Goal: Information Seeking & Learning: Learn about a topic

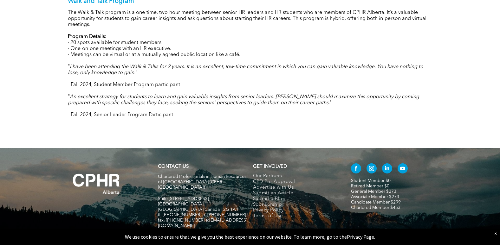
scroll to position [570, 0]
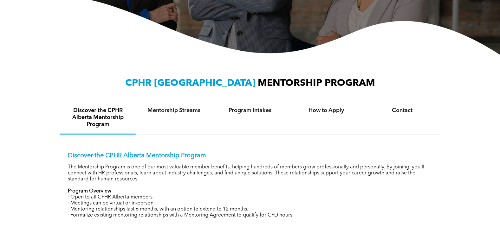
scroll to position [158, 0]
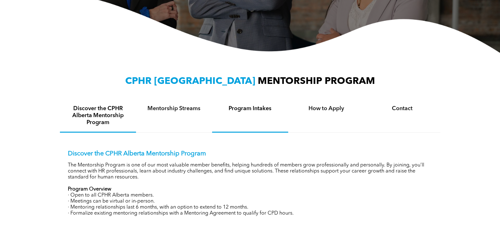
click at [253, 113] on div "Program Intakes" at bounding box center [250, 115] width 76 height 33
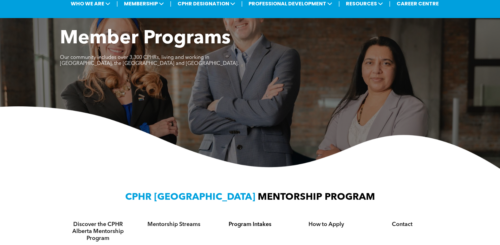
scroll to position [0, 0]
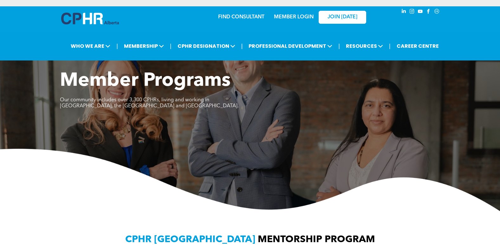
click at [411, 14] on span "instagram" at bounding box center [411, 11] width 7 height 7
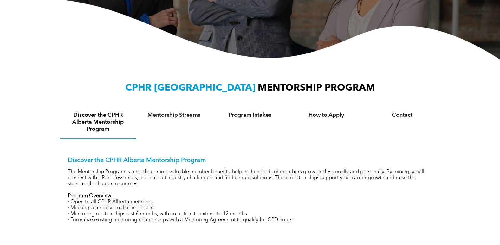
scroll to position [158, 0]
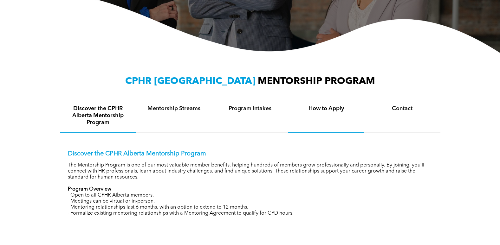
click at [317, 109] on h4 "How to Apply" at bounding box center [326, 108] width 65 height 7
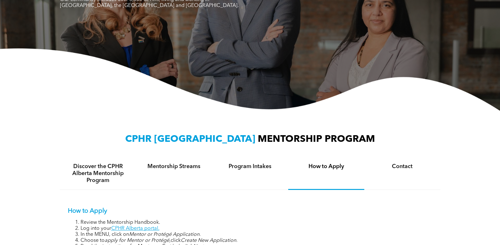
scroll to position [0, 0]
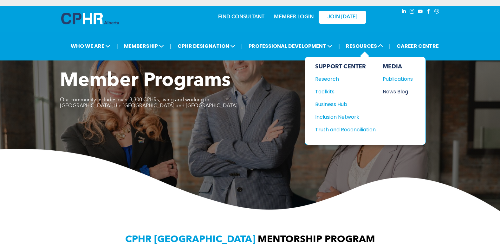
click at [395, 92] on div "News Blog" at bounding box center [395, 92] width 27 height 8
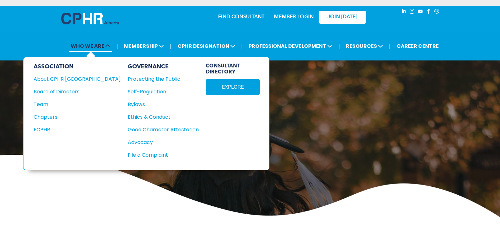
click at [89, 46] on span "WHO WE ARE" at bounding box center [90, 46] width 43 height 12
click at [54, 80] on div "About CPHR Alberta" at bounding box center [73, 79] width 79 height 8
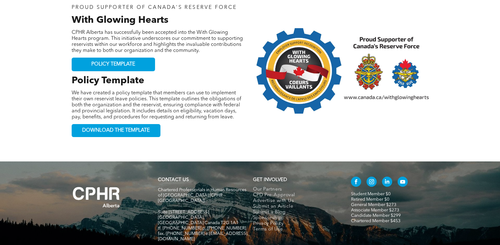
scroll to position [685, 0]
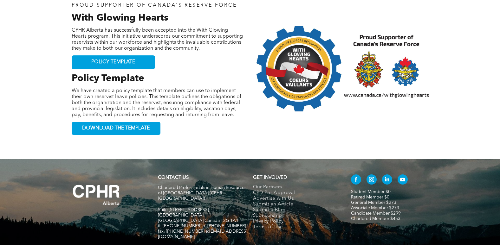
click at [388, 175] on span "linkedin" at bounding box center [387, 180] width 10 height 10
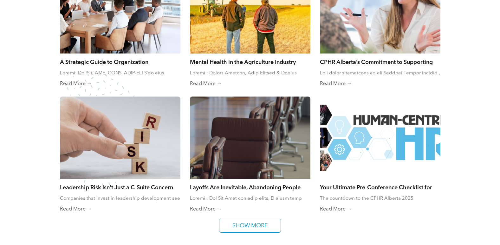
scroll to position [253, 0]
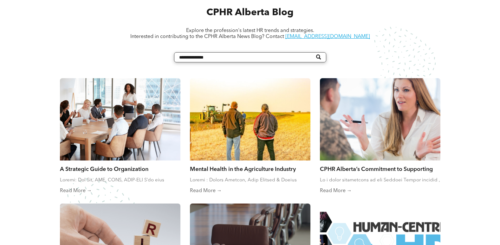
click at [196, 56] on input "Search" at bounding box center [250, 57] width 152 height 10
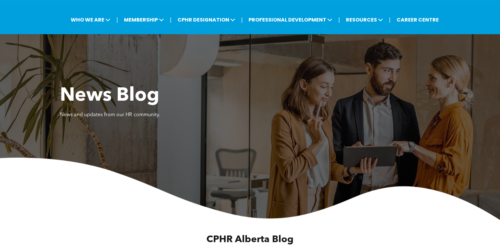
scroll to position [0, 0]
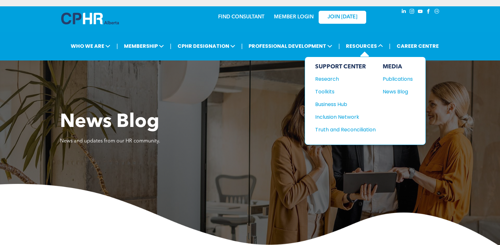
click at [393, 67] on div "MEDIA" at bounding box center [397, 66] width 30 height 7
click at [394, 78] on div "Publications" at bounding box center [395, 79] width 27 height 8
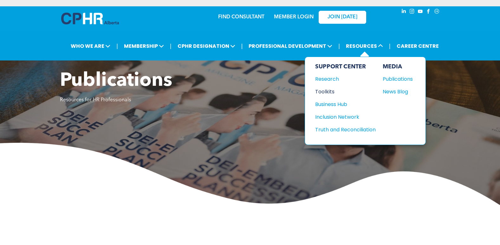
click at [323, 91] on div "Toolkits" at bounding box center [342, 92] width 54 height 8
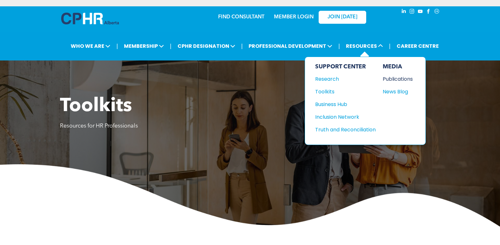
click at [391, 80] on div "Publications" at bounding box center [395, 79] width 27 height 8
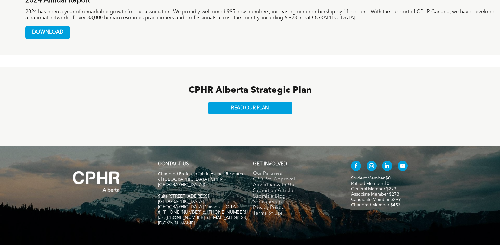
scroll to position [582, 0]
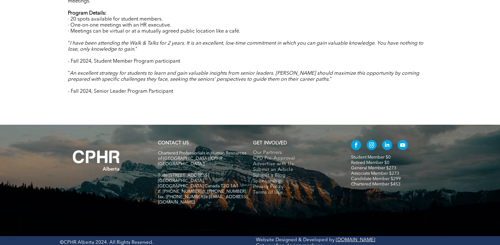
scroll to position [594, 0]
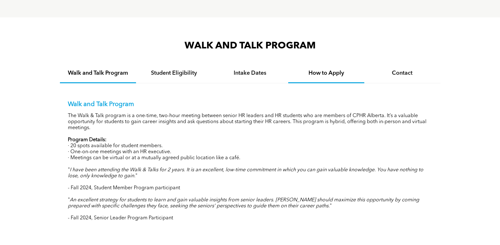
click at [327, 72] on h4 "How to Apply" at bounding box center [326, 73] width 65 height 7
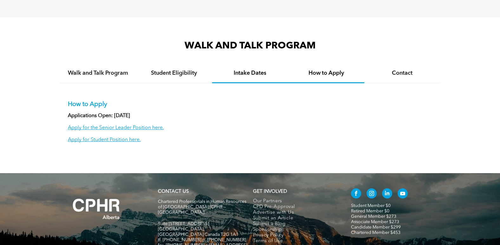
click at [259, 72] on h4 "Intake Dates" at bounding box center [250, 73] width 65 height 7
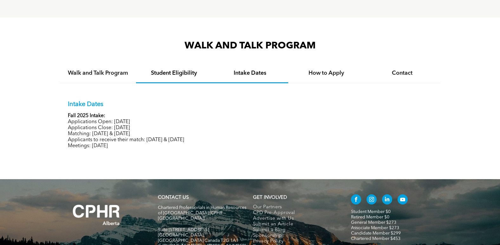
click at [178, 70] on h4 "Student Eligibility" at bounding box center [174, 73] width 65 height 7
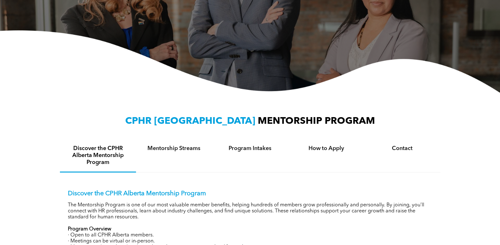
scroll to position [0, 0]
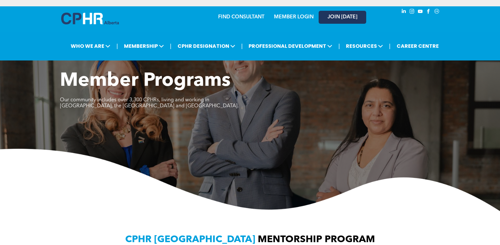
click at [360, 19] on link "JOIN [DATE]" at bounding box center [342, 17] width 48 height 13
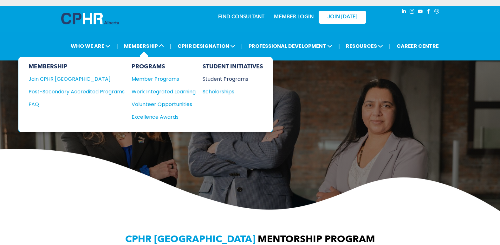
click at [224, 77] on div "Student Programs" at bounding box center [229, 79] width 54 height 8
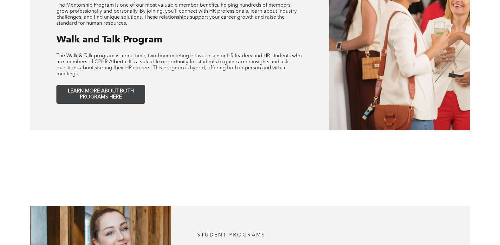
scroll to position [380, 0]
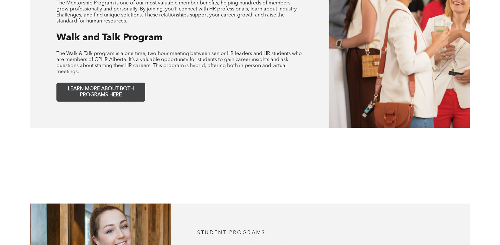
click at [97, 86] on span "LEARN MORE ABOUT BOTH PROGRAMS HERE" at bounding box center [101, 92] width 84 height 12
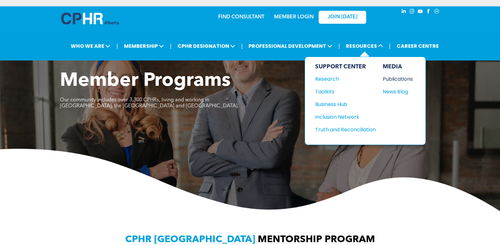
scroll to position [158, 0]
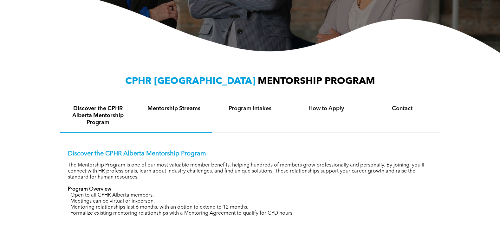
click at [160, 107] on h4 "Mentorship Streams" at bounding box center [174, 108] width 65 height 7
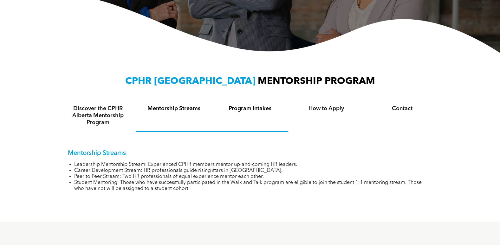
click at [241, 109] on h4 "Program Intakes" at bounding box center [250, 108] width 65 height 7
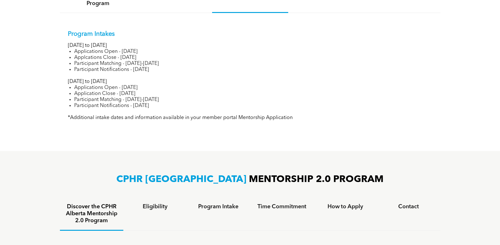
scroll to position [285, 0]
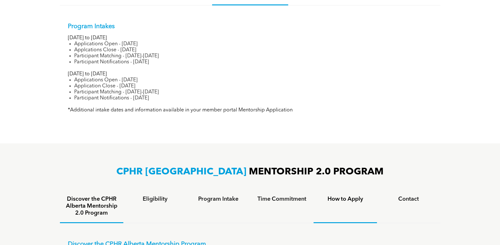
click at [353, 197] on h4 "How to Apply" at bounding box center [345, 199] width 52 height 7
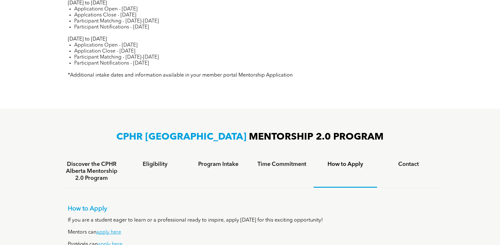
scroll to position [380, 0]
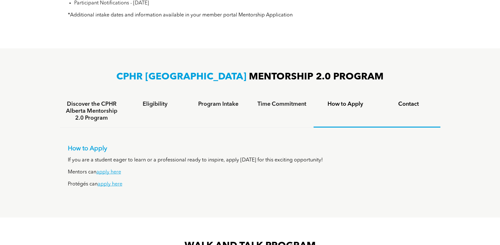
click at [403, 105] on h4 "Contact" at bounding box center [408, 104] width 52 height 7
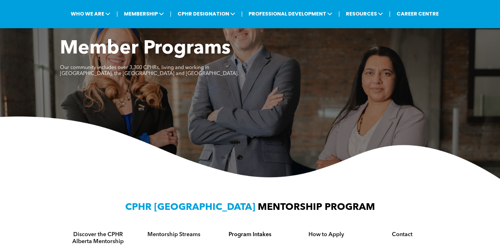
scroll to position [0, 0]
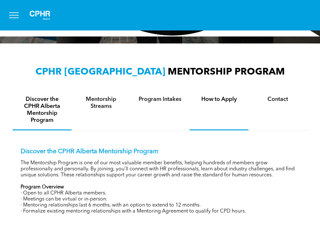
scroll to position [285, 0]
